Goal: Transaction & Acquisition: Book appointment/travel/reservation

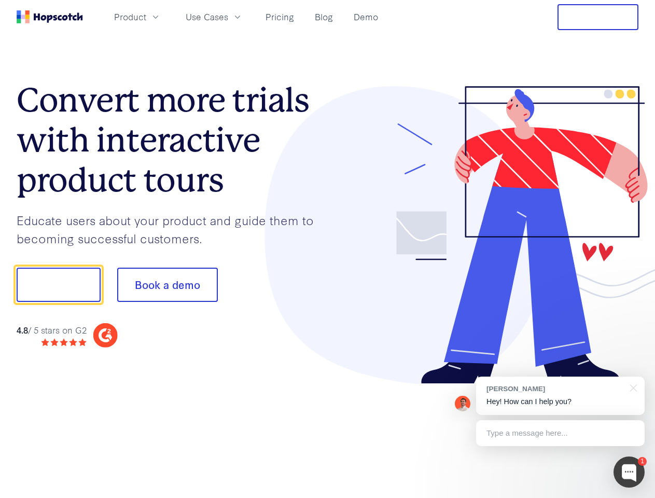
click at [328, 249] on div at bounding box center [483, 235] width 311 height 298
click at [146, 17] on span "Product" at bounding box center [130, 16] width 32 height 13
click at [228, 17] on span "Use Cases" at bounding box center [207, 16] width 43 height 13
click at [598, 17] on button "Free Trial" at bounding box center [598, 17] width 81 height 26
click at [58, 285] on button "Show me!" at bounding box center [59, 285] width 84 height 34
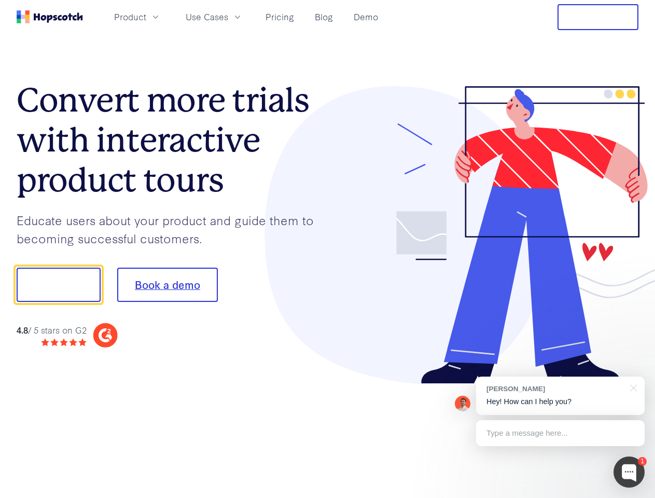
click at [167, 285] on button "Book a demo" at bounding box center [167, 285] width 101 height 34
click at [629, 472] on div at bounding box center [629, 471] width 31 height 31
click at [560, 396] on div "[PERSON_NAME] Hey! How can I help you?" at bounding box center [560, 396] width 169 height 38
click at [632, 387] on div at bounding box center [547, 283] width 195 height 346
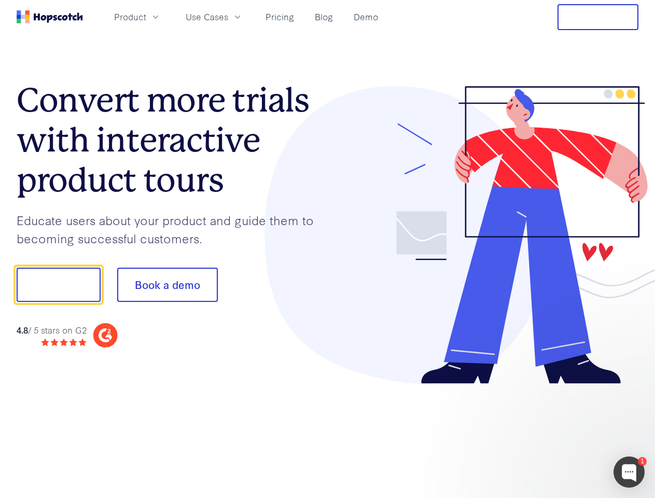
click at [560, 433] on div at bounding box center [547, 283] width 195 height 346
